Goal: Transaction & Acquisition: Purchase product/service

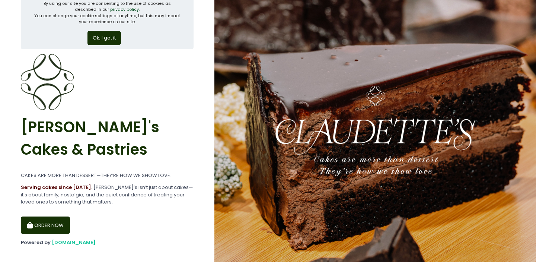
scroll to position [25, 0]
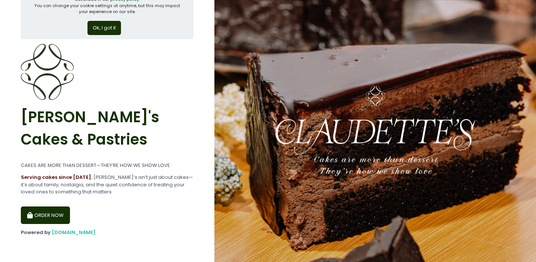
click at [66, 211] on button "ORDER NOW" at bounding box center [45, 215] width 49 height 18
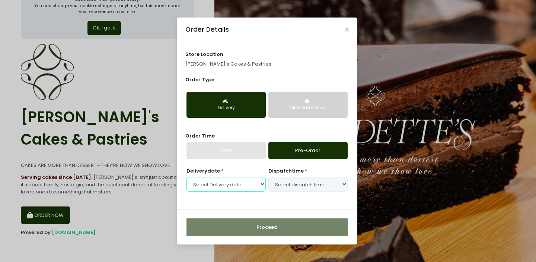
click at [257, 188] on select "Select Delivery date [DATE] [DATE] [DATE] [DATE] [DATE] [DATE]" at bounding box center [225, 184] width 79 height 14
select select "[DATE]"
click at [186, 177] on select "Select Delivery date [DATE] [DATE] [DATE] [DATE] [DATE] [DATE]" at bounding box center [225, 184] width 79 height 14
click at [289, 187] on select "Select dispatch time 09:30 AM - 10:00 AM 10:00 AM - 10:30 AM 10:30 AM - 11:00 A…" at bounding box center [307, 184] width 79 height 14
select select "15:00"
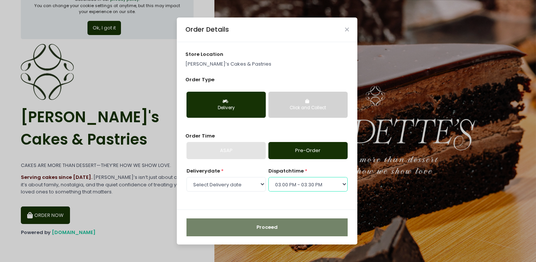
click at [268, 177] on select "Select dispatch time 09:30 AM - 10:00 AM 10:00 AM - 10:30 AM 10:30 AM - 11:00 A…" at bounding box center [307, 184] width 79 height 14
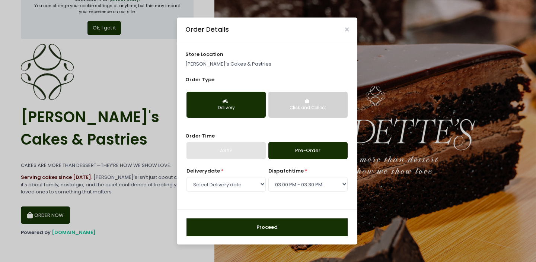
click at [263, 231] on button "Proceed" at bounding box center [266, 227] width 161 height 18
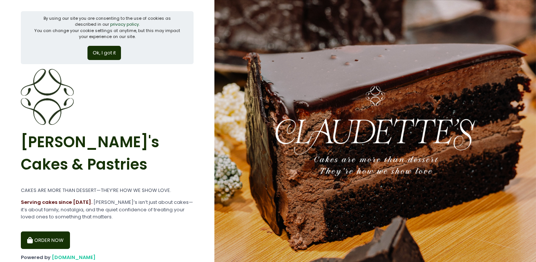
scroll to position [25, 0]
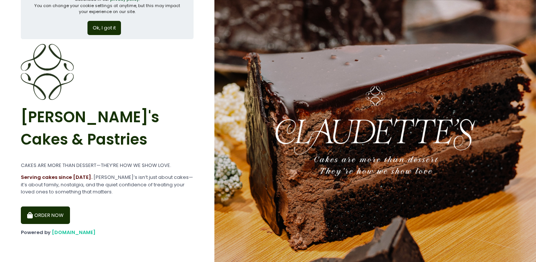
click at [55, 209] on button "ORDER NOW" at bounding box center [45, 215] width 49 height 18
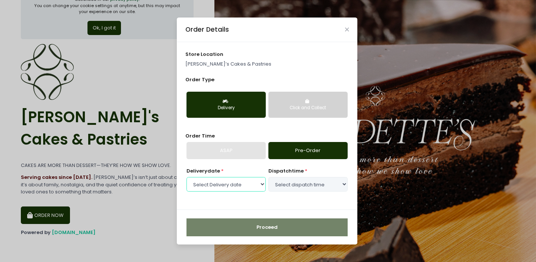
click at [238, 187] on select "Select Delivery date [DATE] [DATE] [DATE] [DATE] [DATE] [DATE]" at bounding box center [225, 184] width 79 height 14
select select "[DATE]"
click at [186, 177] on select "Select Delivery date [DATE] [DATE] [DATE] [DATE] [DATE] [DATE]" at bounding box center [225, 184] width 79 height 14
click at [266, 186] on select "Select Delivery date [DATE] [DATE] [DATE] [DATE] [DATE] [DATE]" at bounding box center [225, 184] width 79 height 14
click at [186, 177] on select "Select Delivery date [DATE] [DATE] [DATE] [DATE] [DATE] [DATE]" at bounding box center [225, 184] width 79 height 14
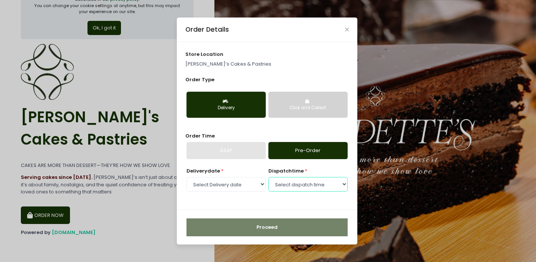
click at [296, 187] on select "Select dispatch time 09:30 AM - 10:00 AM 10:00 AM - 10:30 AM 10:30 AM - 11:00 A…" at bounding box center [307, 184] width 79 height 14
select select "15:00"
click at [268, 177] on select "Select dispatch time 09:30 AM - 10:00 AM 10:00 AM - 10:30 AM 10:30 AM - 11:00 A…" at bounding box center [307, 184] width 79 height 14
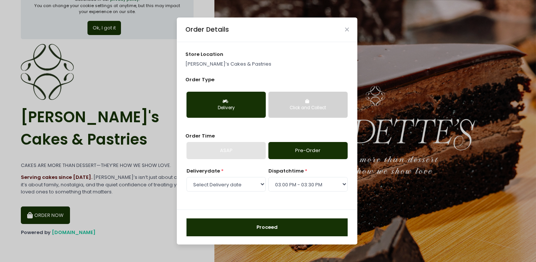
click at [305, 222] on button "Proceed" at bounding box center [266, 227] width 161 height 18
